Goal: Browse casually

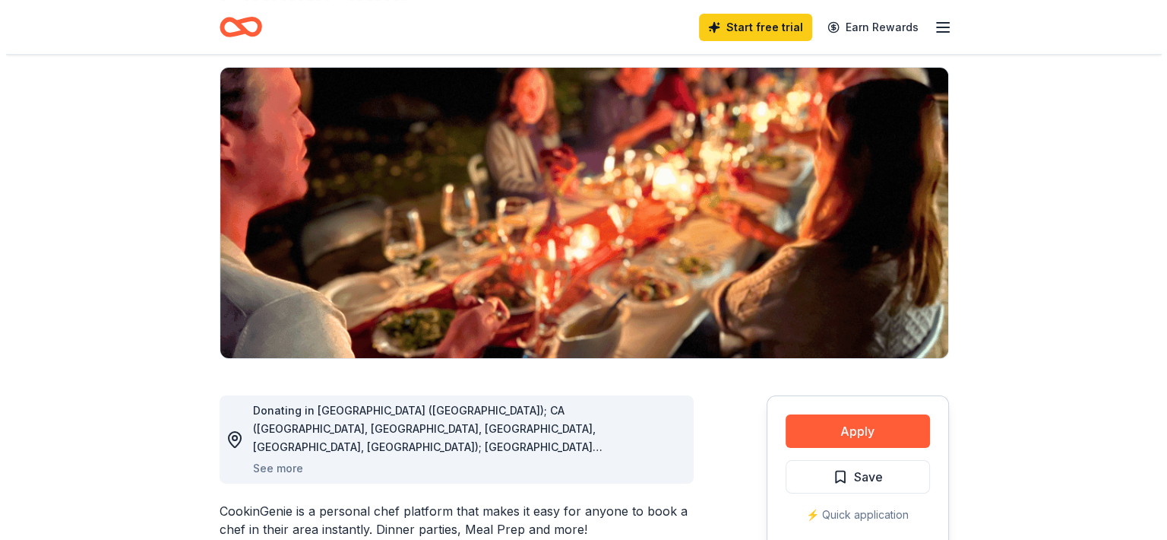
scroll to position [252, 0]
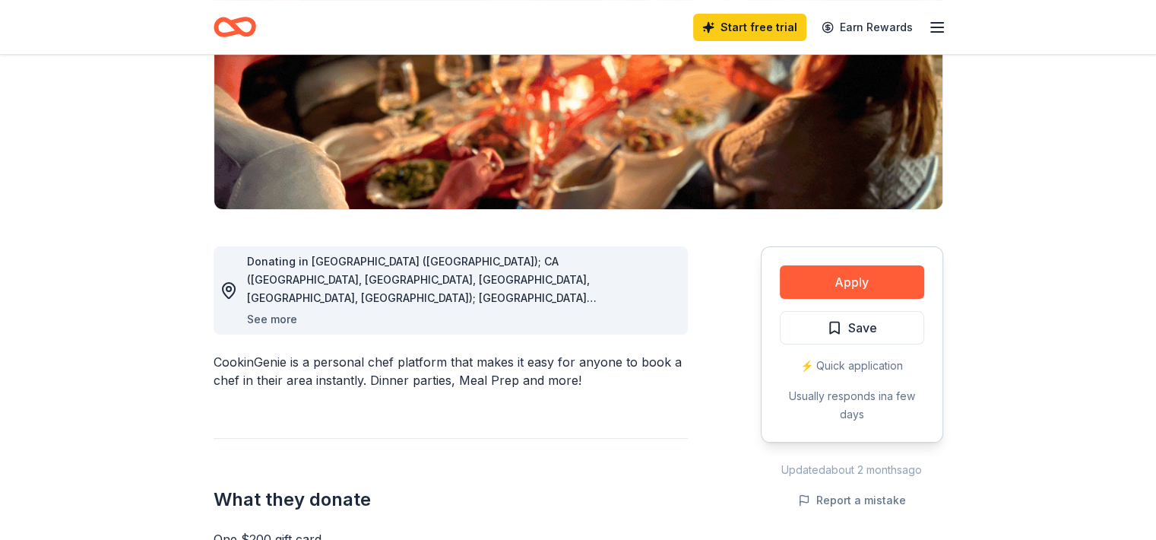
click at [275, 315] on button "See more" at bounding box center [272, 319] width 50 height 18
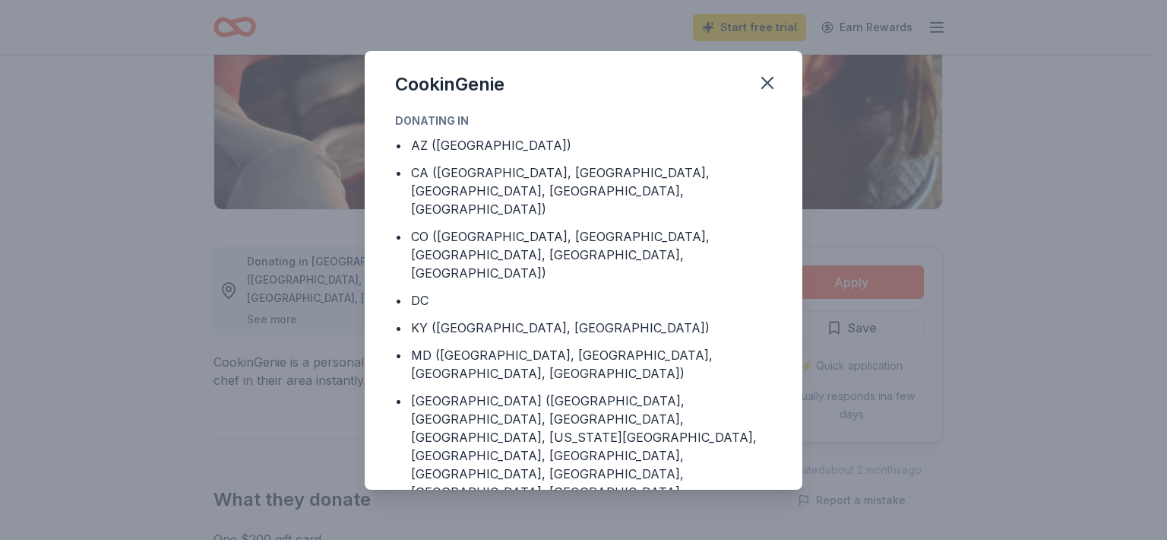
click at [275, 315] on div "CookinGenie Donating in • AZ (Maricopa County) • CA (Los Angeles County, Rivers…" at bounding box center [583, 270] width 1167 height 540
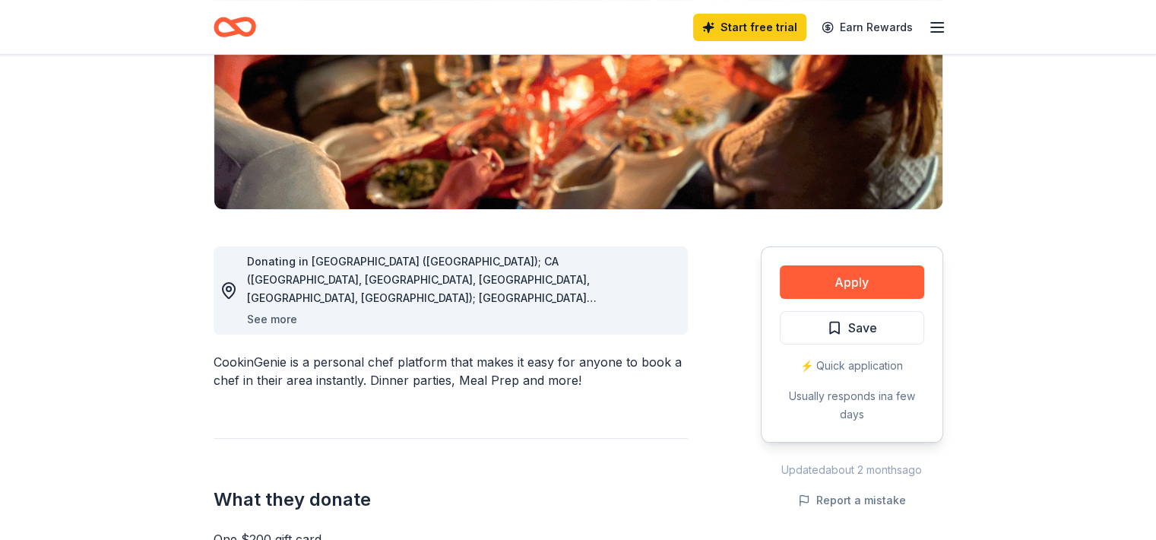
click at [275, 315] on button "See more" at bounding box center [272, 319] width 50 height 18
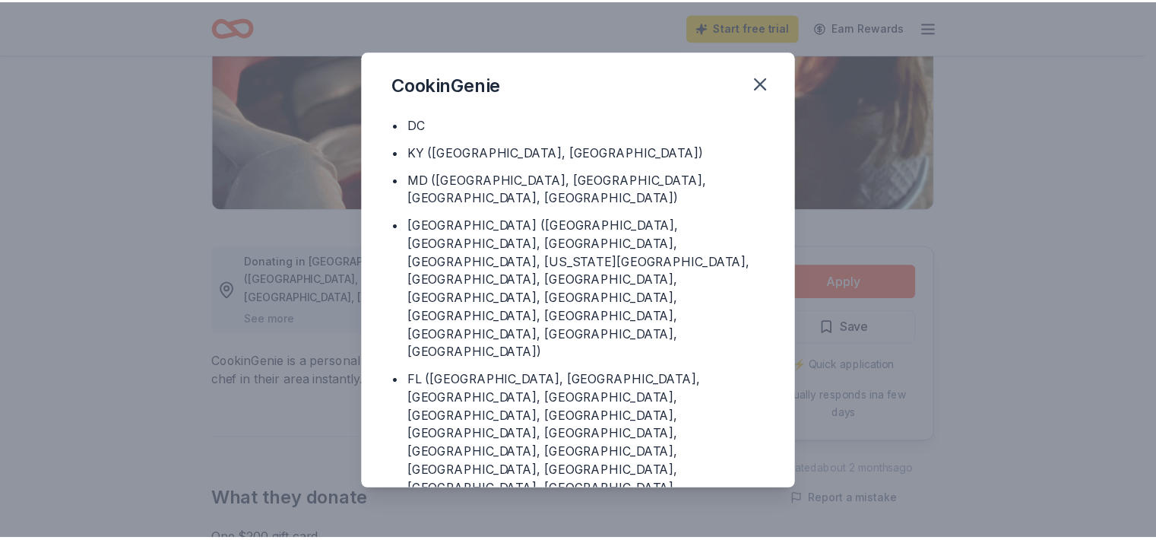
scroll to position [188, 0]
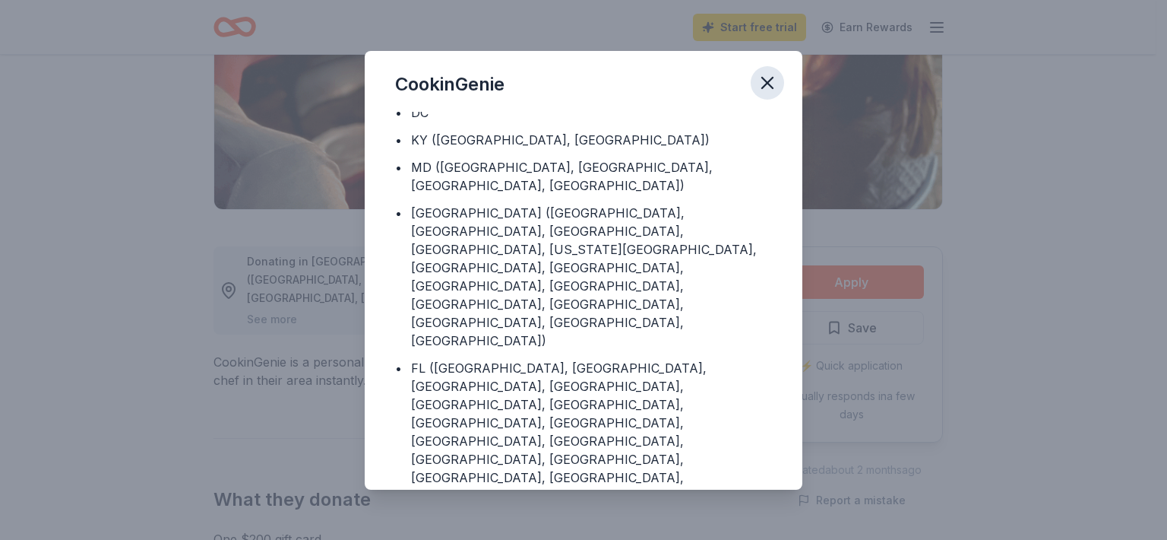
click at [766, 75] on icon "button" at bounding box center [767, 82] width 21 height 21
